Goal: Book appointment/travel/reservation

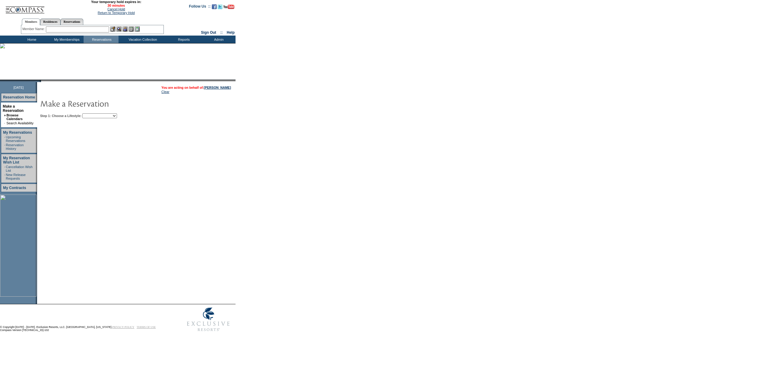
click at [117, 115] on select "Beach Leisure Metropolitan Mountain OIAL for Adventure OIAL for Couples OIAL fo…" at bounding box center [99, 115] width 35 height 5
select select "Beach"
click at [93, 114] on select "Beach Leisure Metropolitan Mountain OIAL for Adventure OIAL for Couples OIAL fo…" at bounding box center [99, 115] width 35 height 5
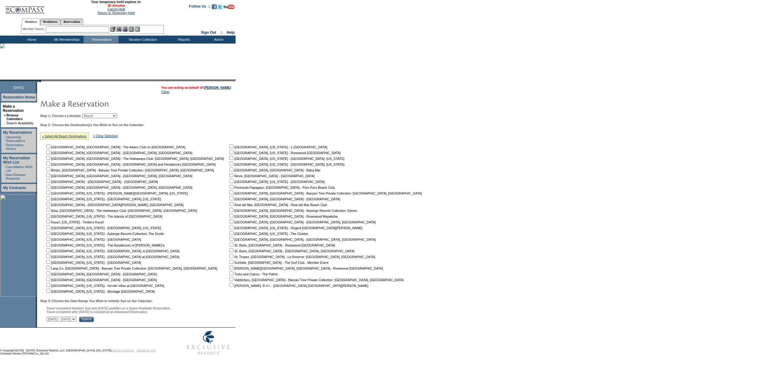
click at [51, 145] on td "[GEOGRAPHIC_DATA], [GEOGRAPHIC_DATA] - The Abaco Club on [GEOGRAPHIC_DATA] [GEO…" at bounding box center [136, 218] width 183 height 150
click at [50, 148] on input "checkbox" at bounding box center [48, 146] width 4 height 4
checkbox input "true"
click at [94, 321] on input "Submit" at bounding box center [86, 319] width 15 height 5
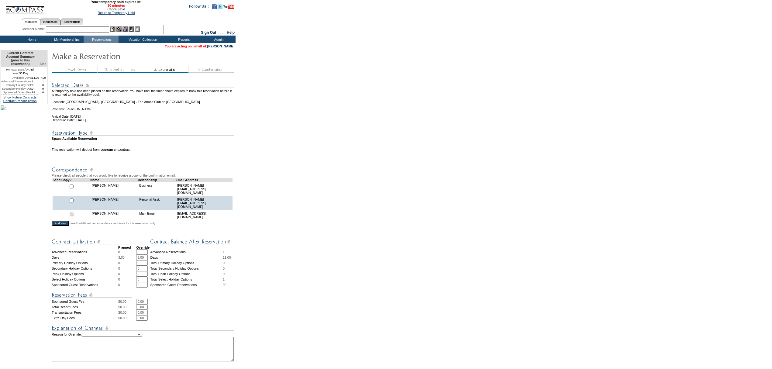
click at [136, 335] on select "Creating Continuous Stay Days Rebooked After Cancellation Editing Occupant Expe…" at bounding box center [112, 334] width 60 height 5
select select "1044"
click at [89, 332] on select "Creating Continuous Stay Days Rebooked After Cancellation Editing Occupant Expe…" at bounding box center [112, 334] width 60 height 5
click at [100, 350] on textarea at bounding box center [143, 349] width 182 height 25
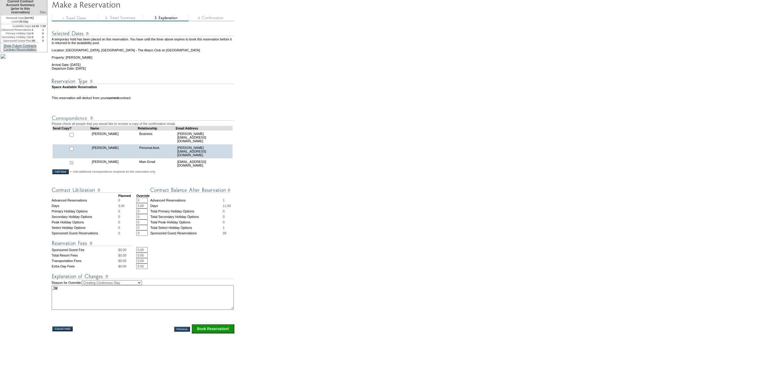
scroll to position [98, 0]
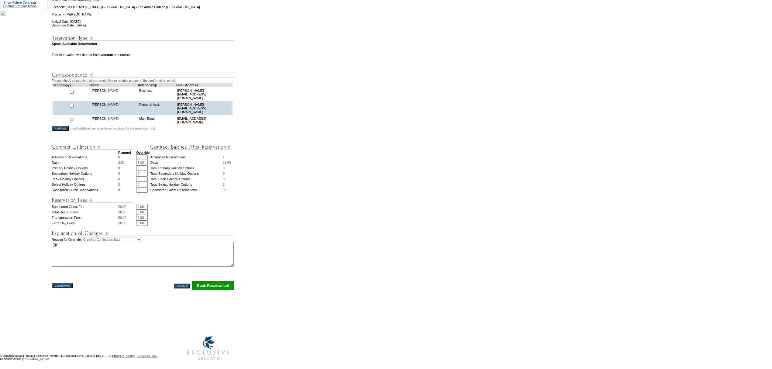
type textarea "JW"
click at [217, 287] on input "Book Reservation!" at bounding box center [213, 285] width 43 height 9
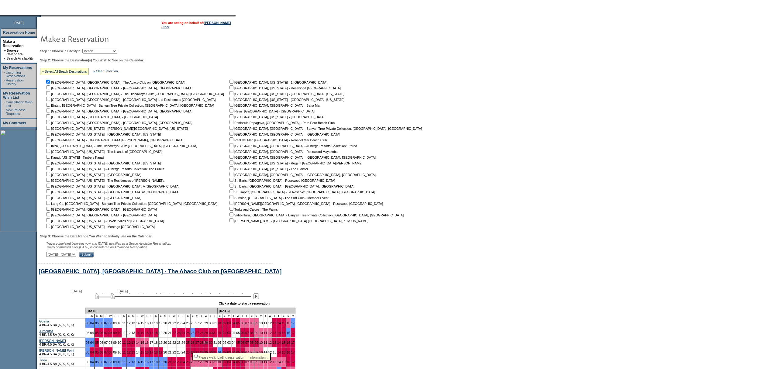
scroll to position [151, 0]
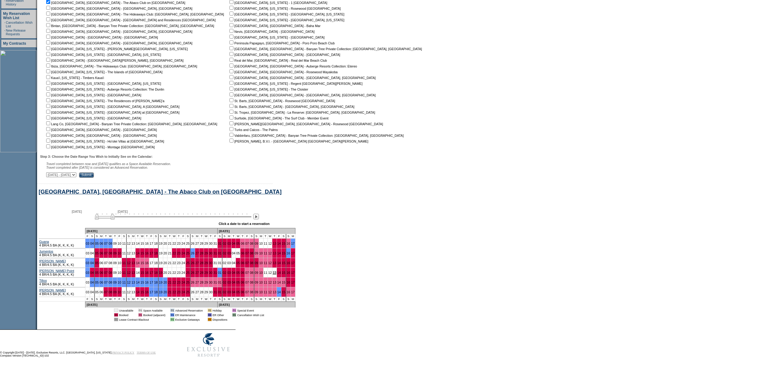
click at [273, 271] on link "13" at bounding box center [275, 273] width 4 height 4
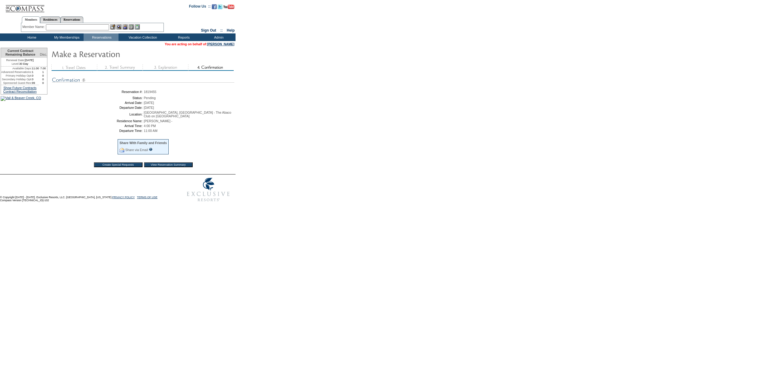
click at [27, 38] on td "Home" at bounding box center [31, 37] width 35 height 8
